Goal: Navigation & Orientation: Find specific page/section

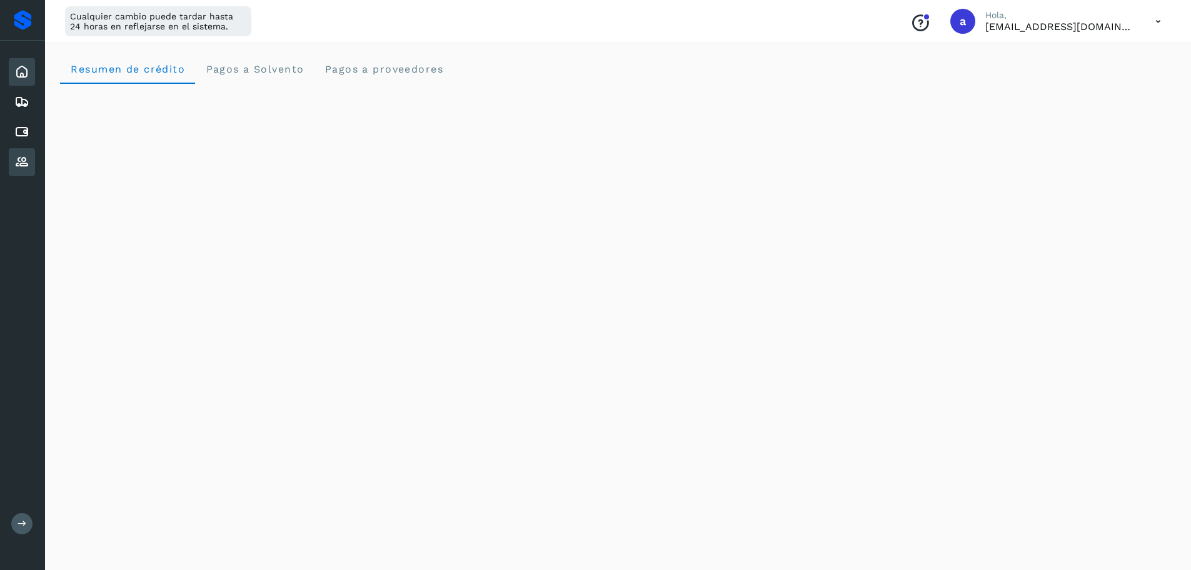
click at [23, 154] on icon at bounding box center [21, 161] width 15 height 15
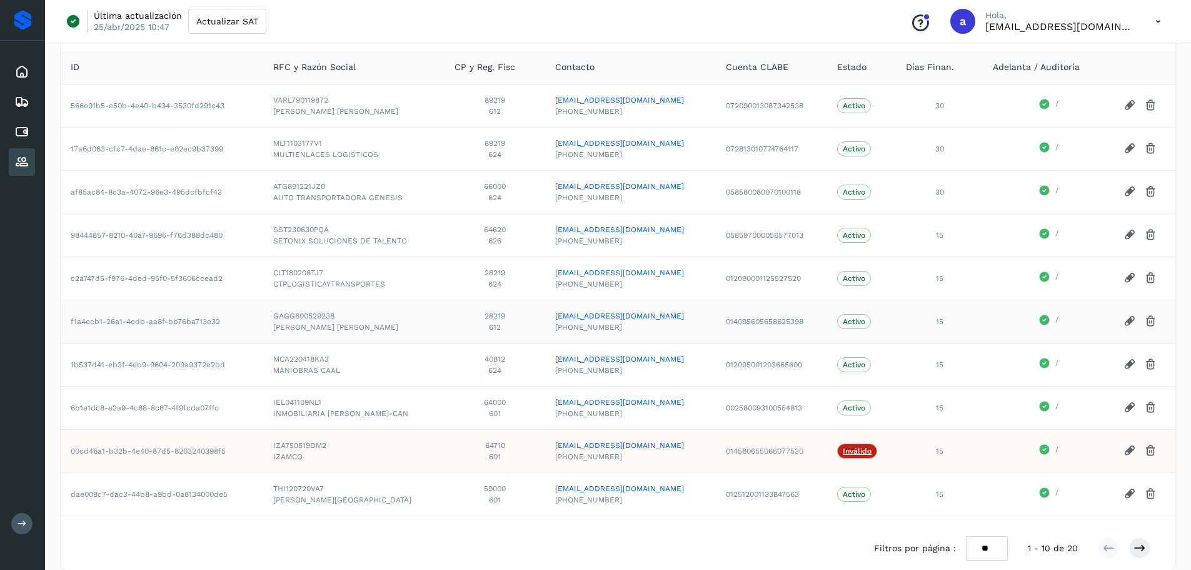
scroll to position [109, 0]
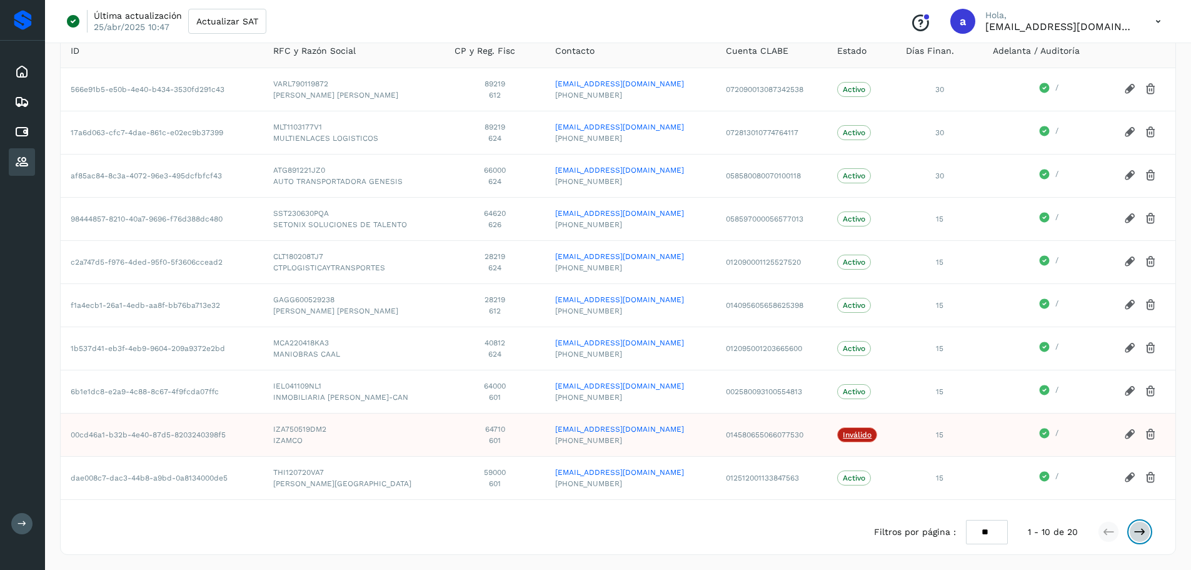
click at [1136, 530] on icon at bounding box center [1140, 531] width 13 height 13
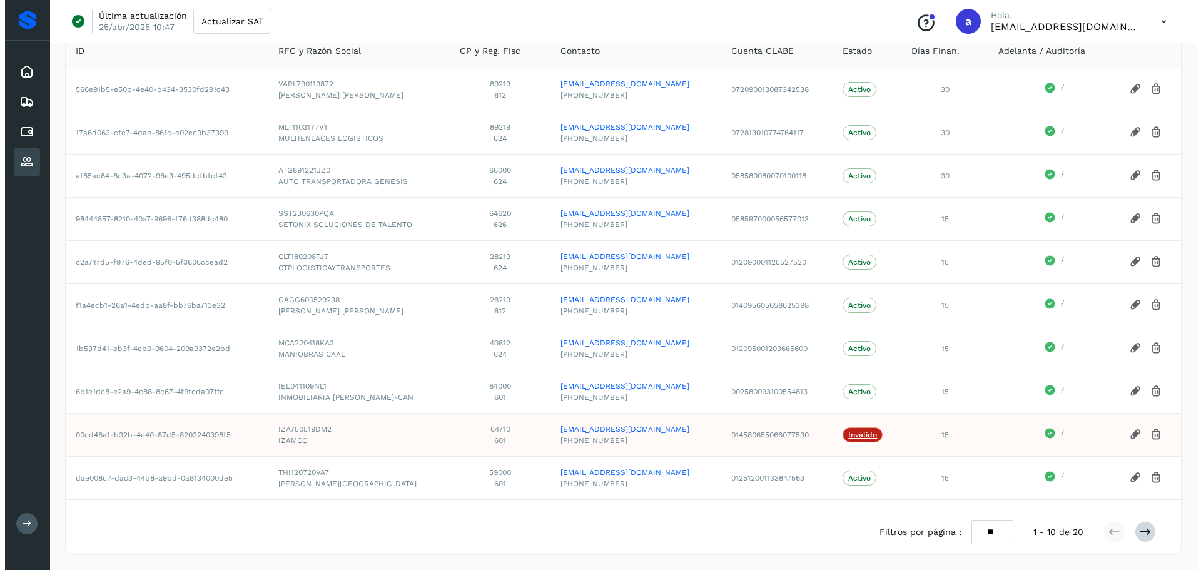
scroll to position [0, 0]
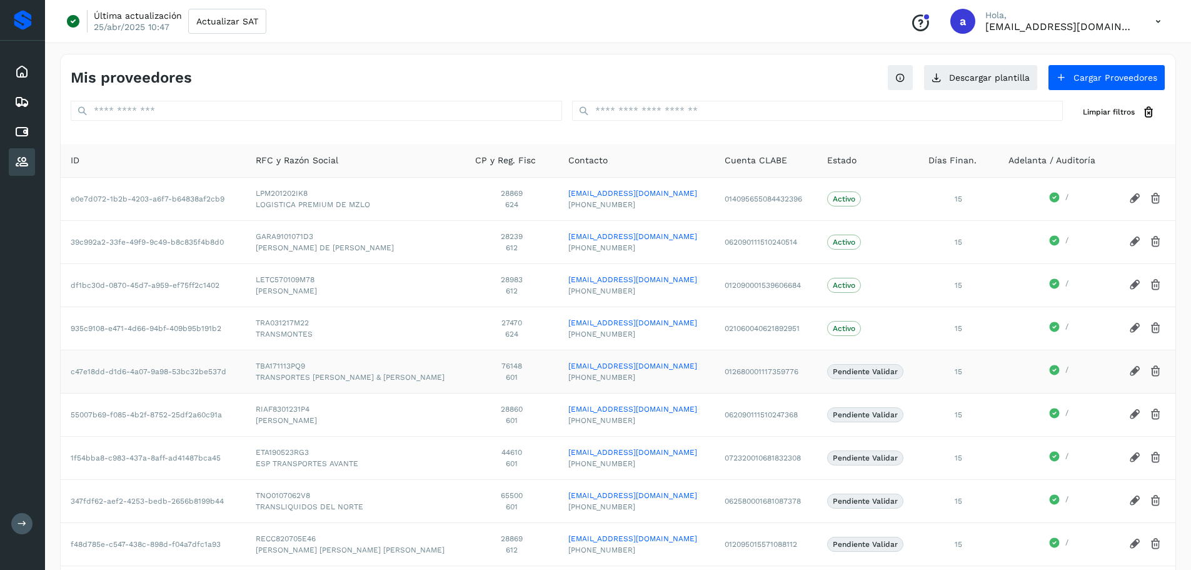
click at [400, 368] on span "TBA171113PQ9" at bounding box center [356, 365] width 200 height 11
click at [1157, 23] on icon at bounding box center [1159, 22] width 26 height 26
click at [1089, 83] on div "Cerrar sesión" at bounding box center [1096, 81] width 149 height 24
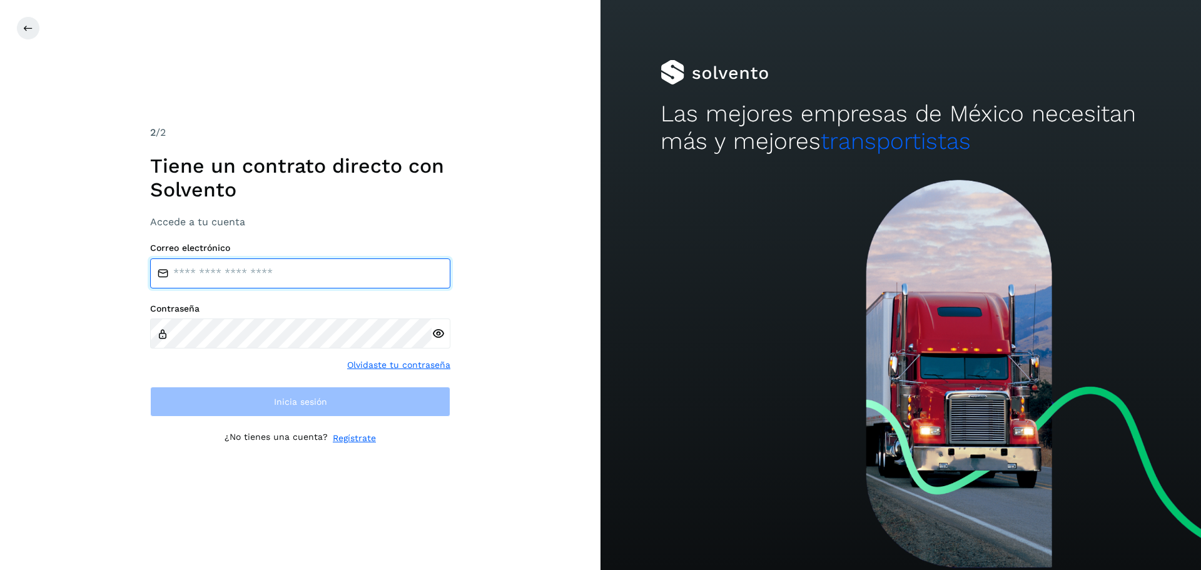
type input "**********"
